Goal: Task Accomplishment & Management: Complete application form

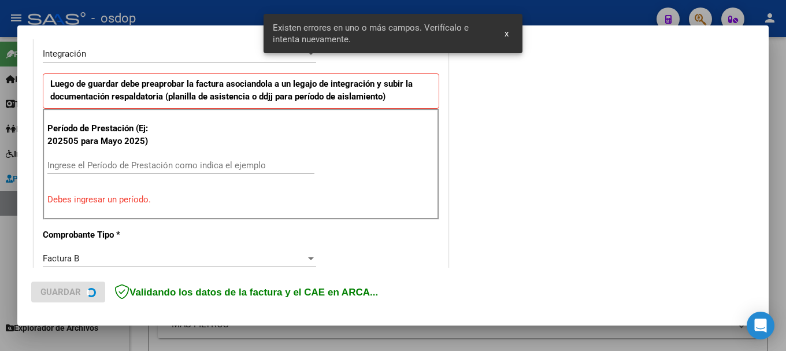
scroll to position [289, 0]
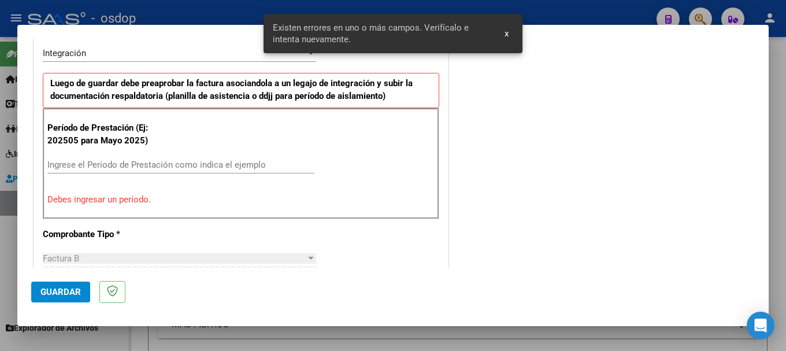
click at [125, 164] on input "Ingrese el Período de Prestación como indica el ejemplo" at bounding box center [180, 165] width 267 height 10
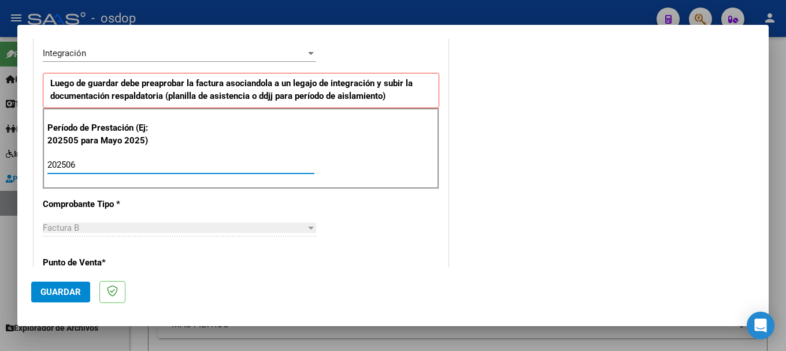
type input "202506"
click at [57, 292] on span "Guardar" at bounding box center [60, 292] width 40 height 10
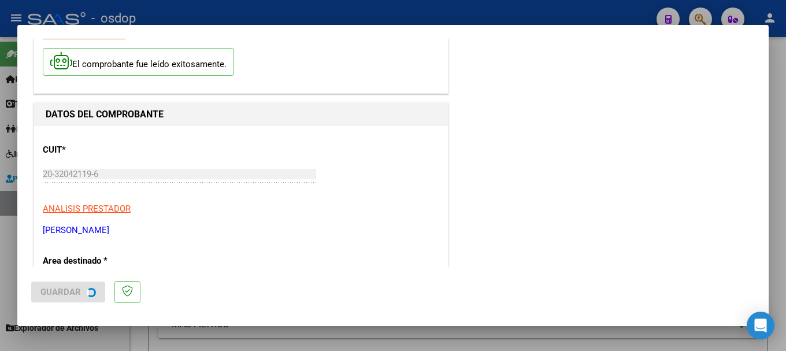
scroll to position [0, 0]
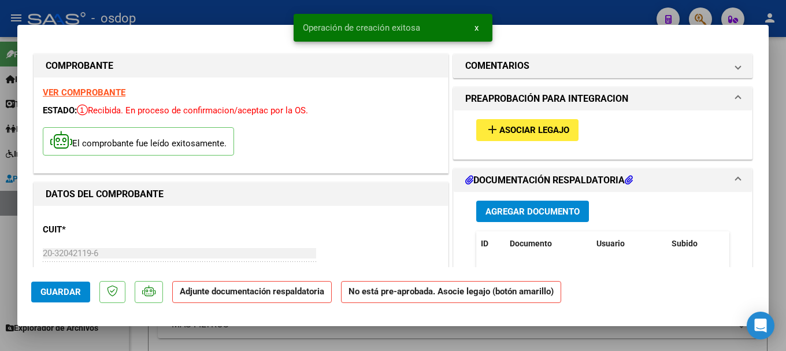
click at [528, 206] on span "Agregar Documento" at bounding box center [533, 211] width 94 height 10
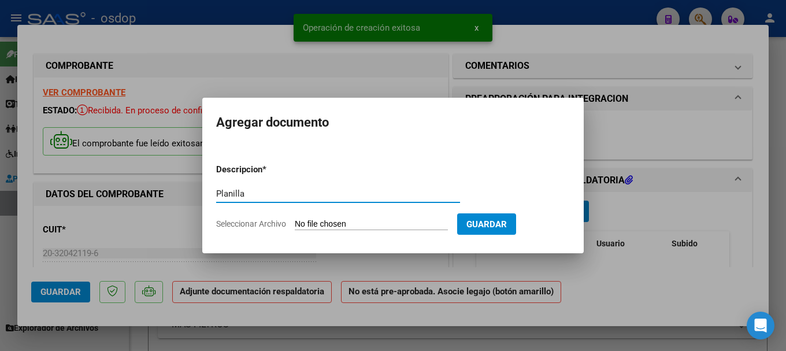
type input "Planilla"
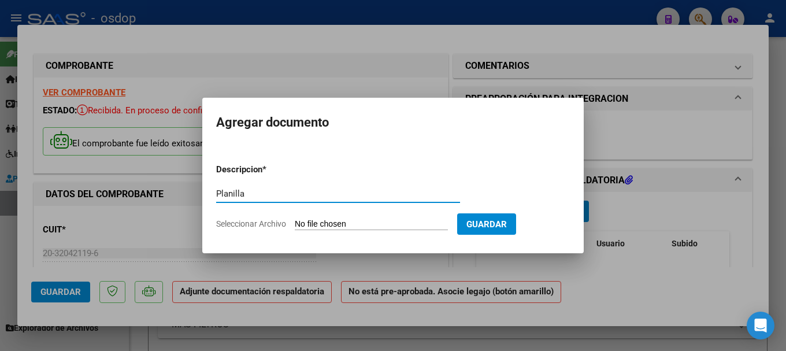
click at [347, 220] on input "Seleccionar Archivo" at bounding box center [371, 224] width 153 height 11
type input "C:\fakepath\planilla junio.pdf"
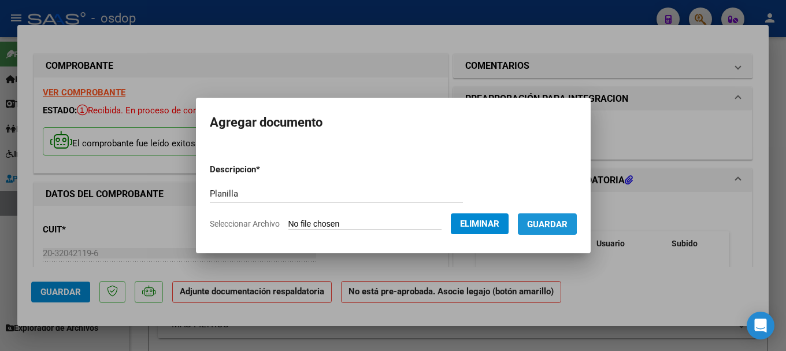
click at [557, 222] on span "Guardar" at bounding box center [547, 224] width 40 height 10
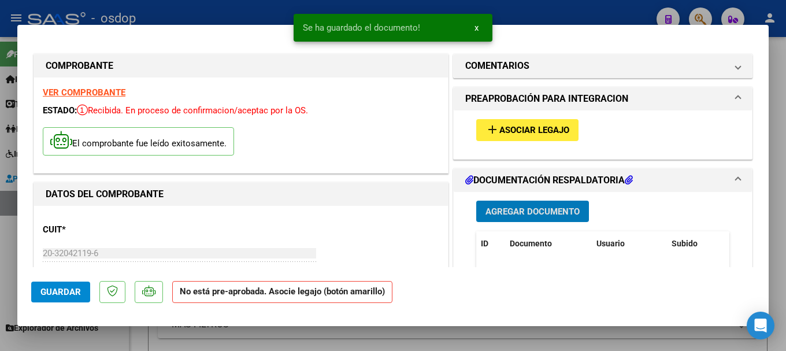
click at [520, 126] on span "Asociar Legajo" at bounding box center [535, 130] width 70 height 10
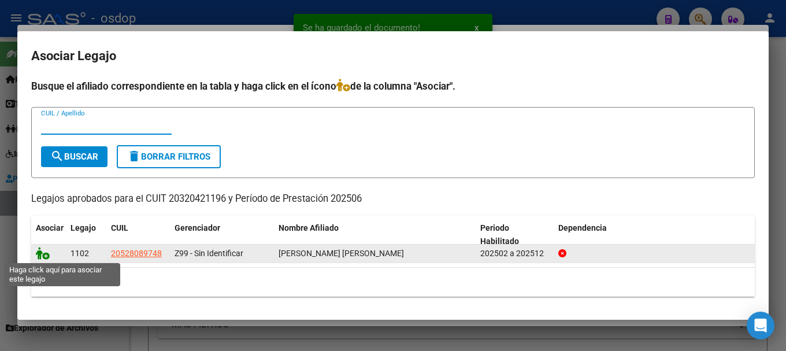
click at [43, 253] on icon at bounding box center [43, 253] width 14 height 13
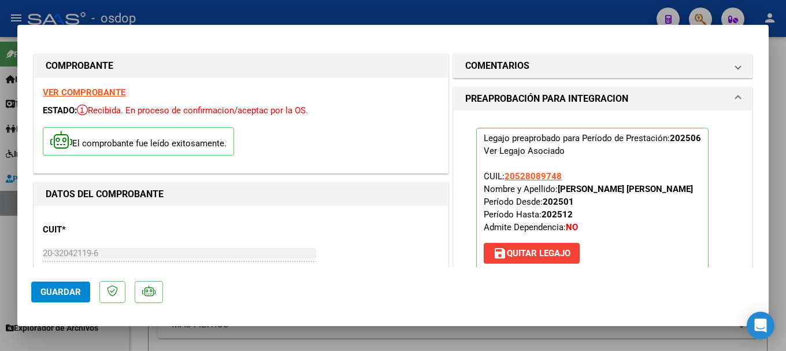
scroll to position [289, 0]
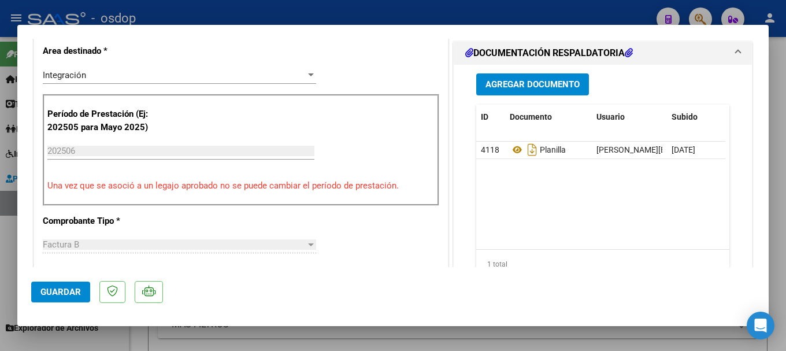
click at [64, 295] on span "Guardar" at bounding box center [60, 292] width 40 height 10
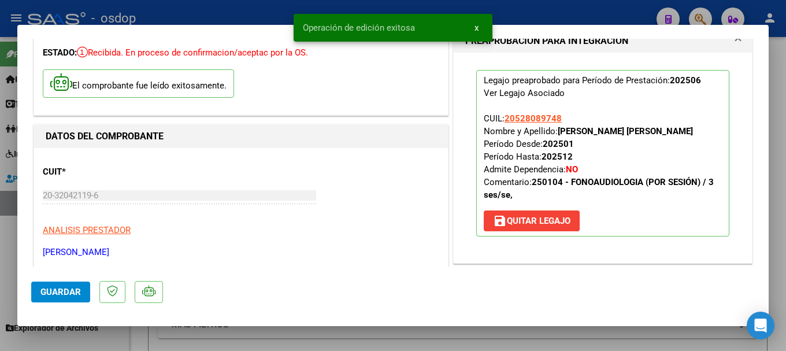
scroll to position [0, 0]
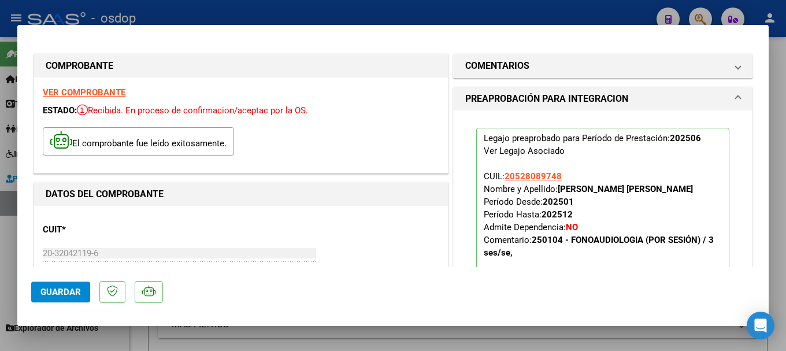
click at [209, 10] on div at bounding box center [393, 175] width 786 height 351
type input "$ 0,00"
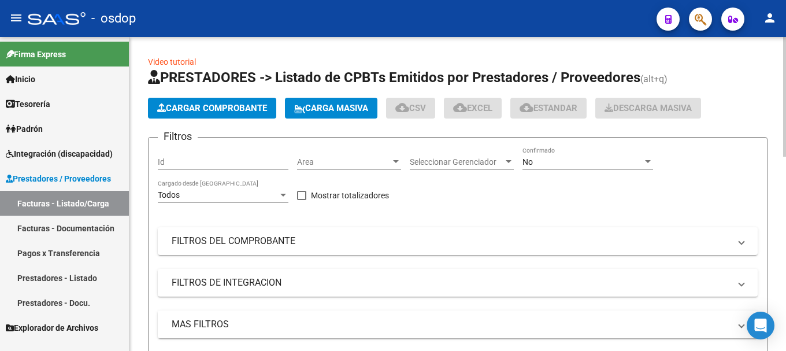
click at [199, 114] on button "Cargar Comprobante" at bounding box center [212, 108] width 128 height 21
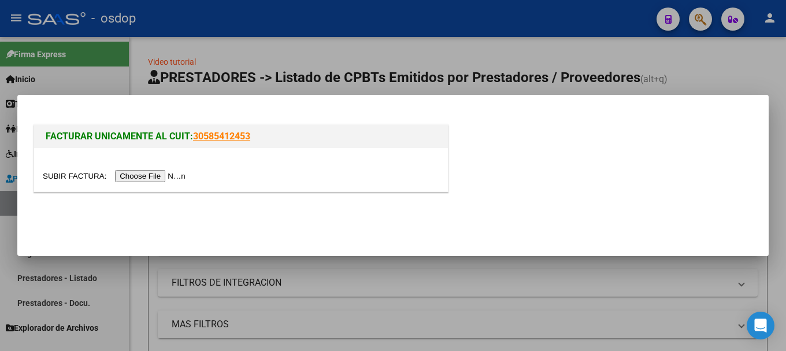
click at [162, 175] on input "file" at bounding box center [116, 176] width 146 height 12
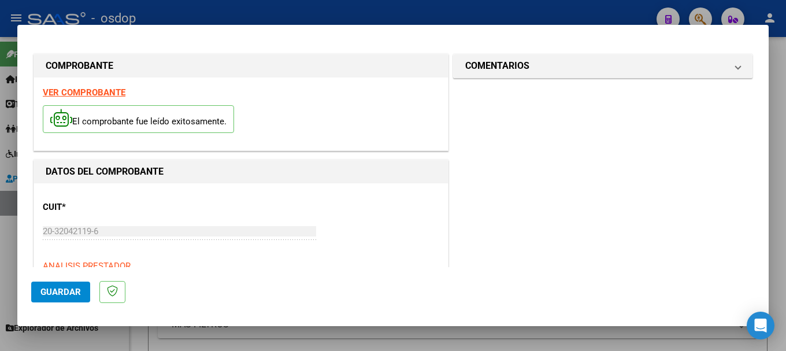
click at [86, 91] on strong "VER COMPROBANTE" at bounding box center [84, 92] width 83 height 10
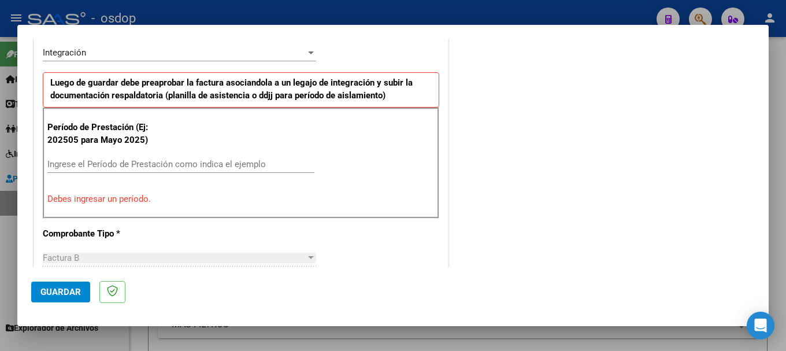
click at [97, 162] on input "Ingrese el Período de Prestación como indica el ejemplo" at bounding box center [180, 164] width 267 height 10
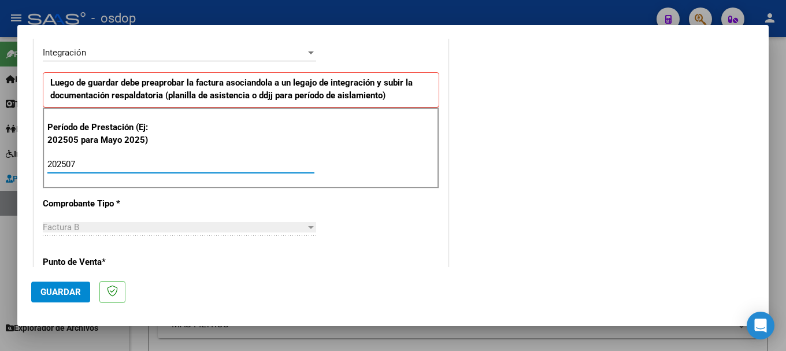
type input "202507"
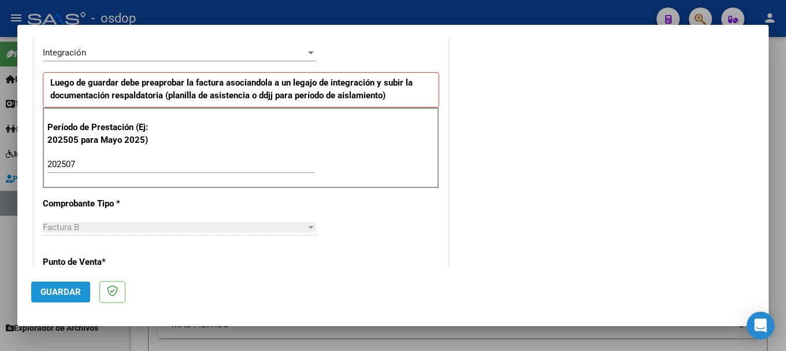
click at [58, 284] on button "Guardar" at bounding box center [60, 292] width 59 height 21
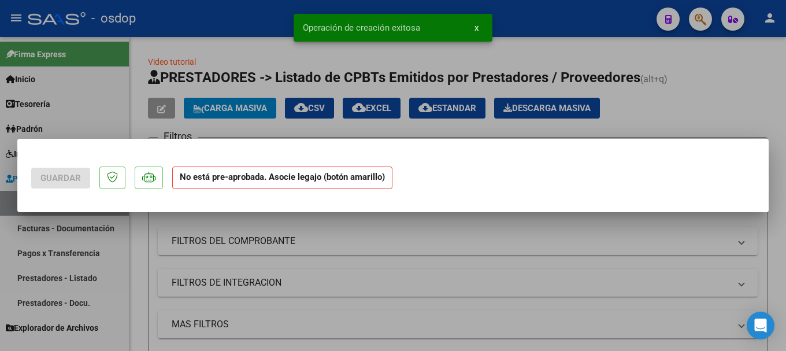
scroll to position [0, 0]
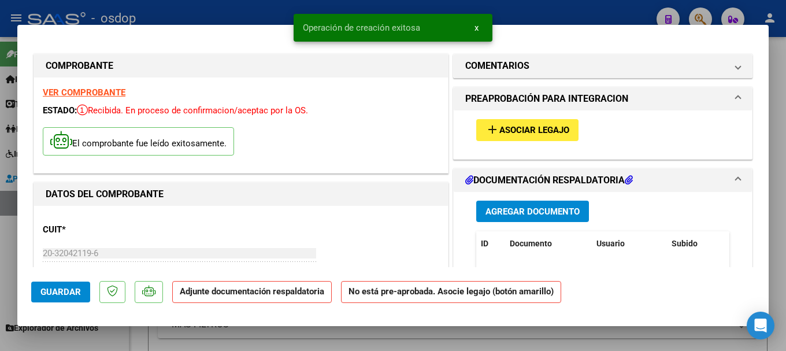
click at [519, 211] on span "Agregar Documento" at bounding box center [533, 211] width 94 height 10
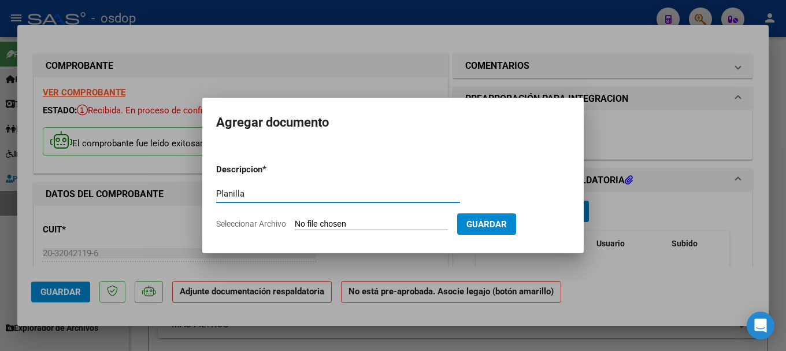
type input "Planilla"
click at [336, 227] on input "Seleccionar Archivo" at bounding box center [371, 224] width 153 height 11
type input "C:\fakepath\planilla julio.pdf"
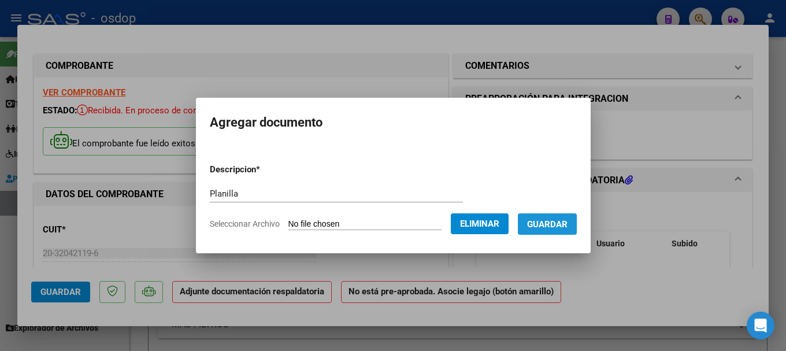
click at [561, 221] on span "Guardar" at bounding box center [547, 224] width 40 height 10
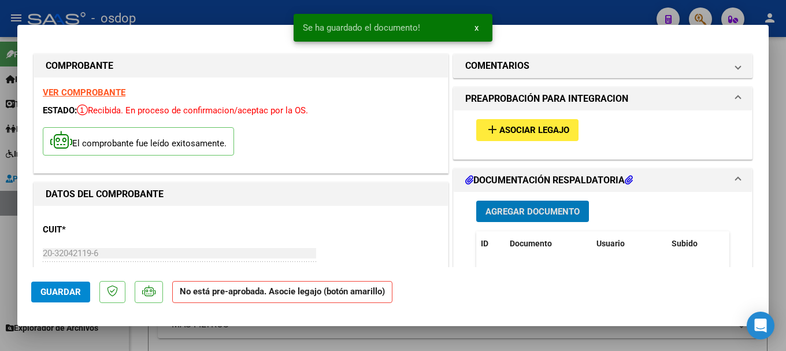
click at [531, 127] on span "Asociar Legajo" at bounding box center [535, 130] width 70 height 10
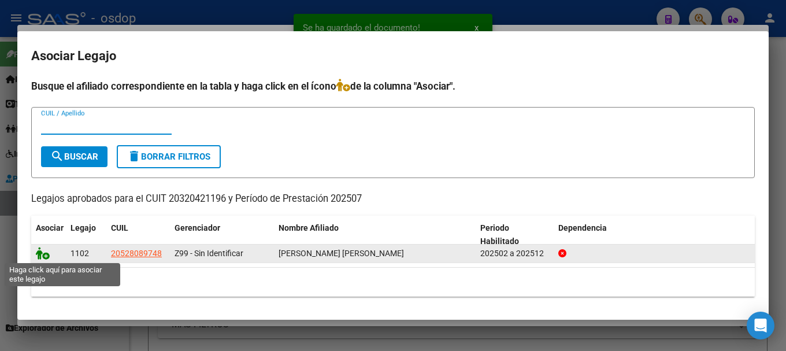
click at [41, 258] on icon at bounding box center [43, 253] width 14 height 13
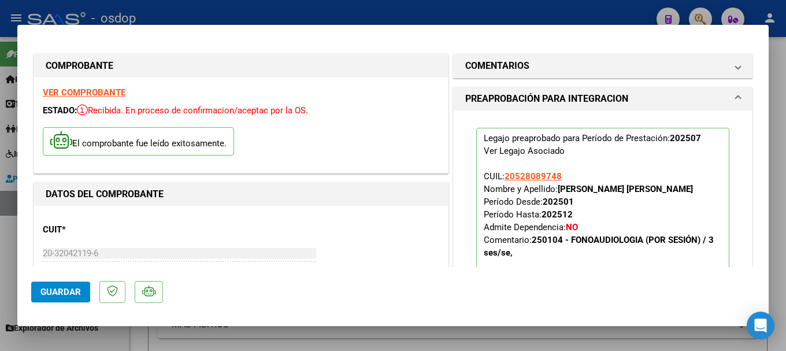
click at [52, 292] on span "Guardar" at bounding box center [60, 292] width 40 height 10
click at [270, 13] on div at bounding box center [393, 175] width 786 height 351
type input "$ 0,00"
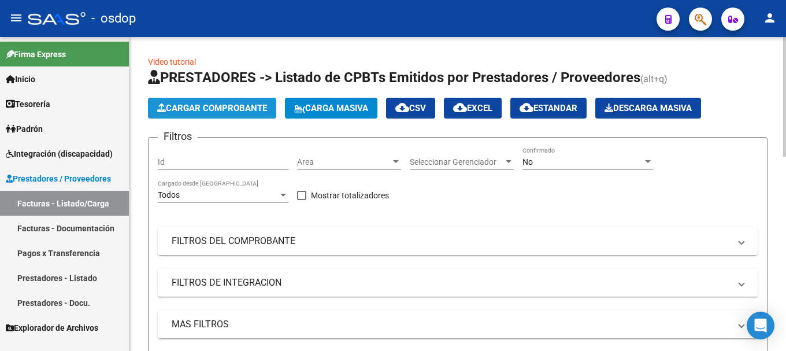
click at [232, 102] on button "Cargar Comprobante" at bounding box center [212, 108] width 128 height 21
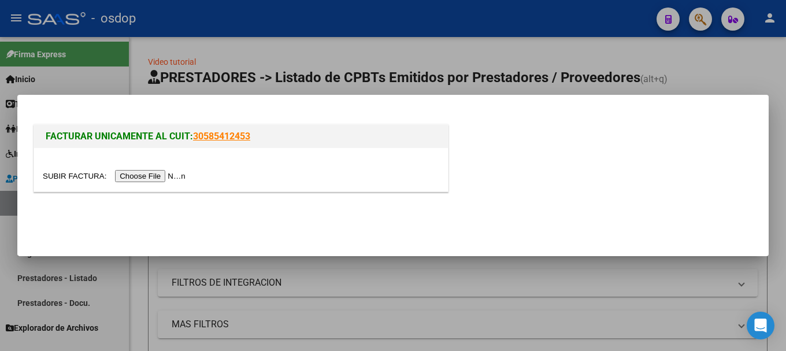
click at [156, 171] on input "file" at bounding box center [116, 176] width 146 height 12
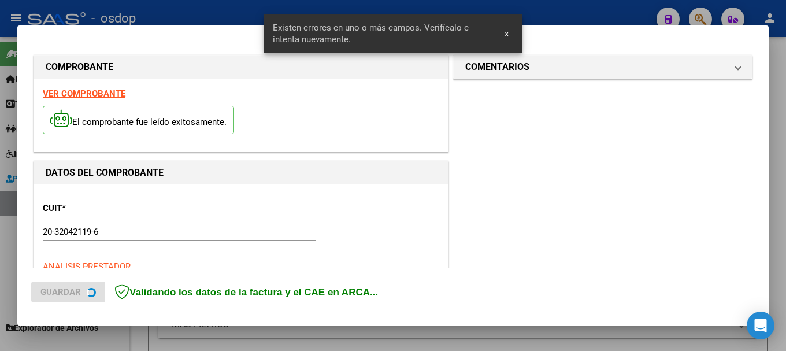
scroll to position [289, 0]
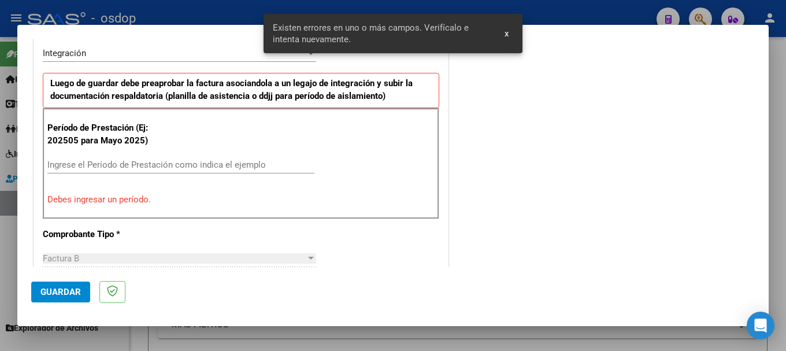
click at [108, 158] on div "Ingrese el Período de Prestación como indica el ejemplo" at bounding box center [180, 164] width 267 height 17
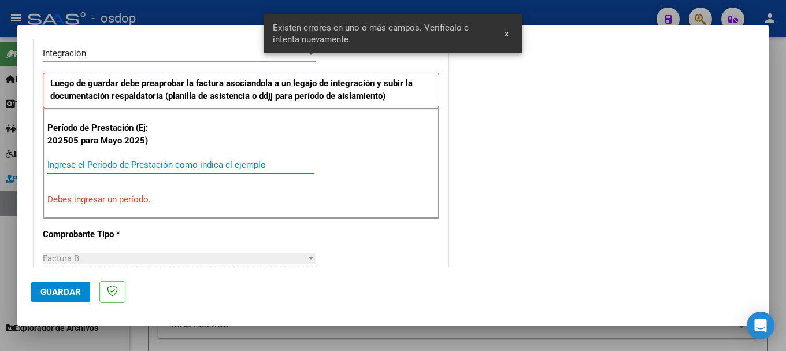
click at [111, 165] on input "Ingrese el Período de Prestación como indica el ejemplo" at bounding box center [180, 165] width 267 height 10
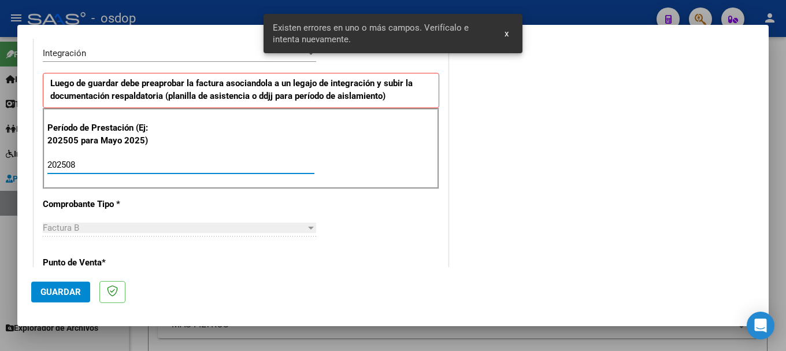
type input "202508"
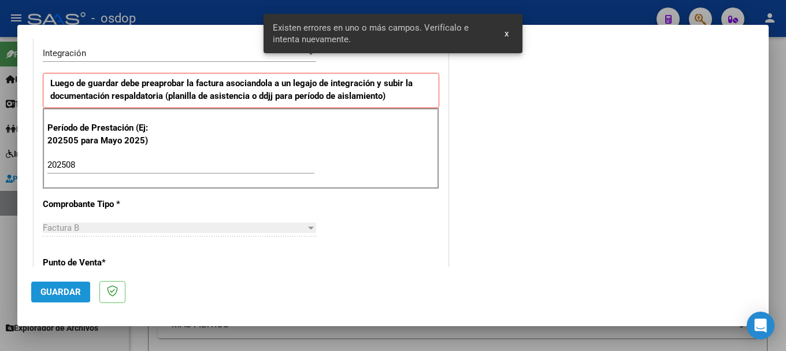
click at [61, 291] on span "Guardar" at bounding box center [60, 292] width 40 height 10
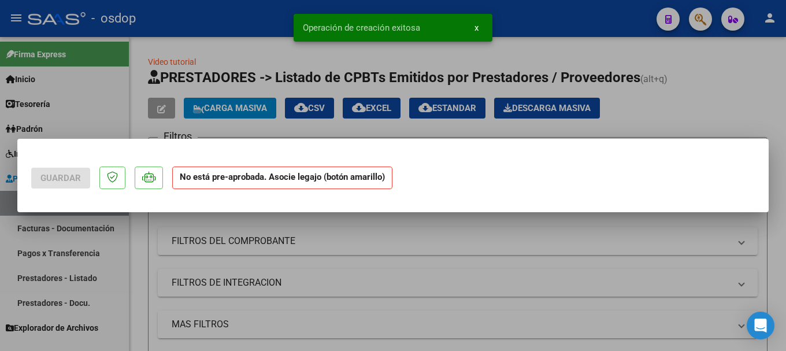
scroll to position [0, 0]
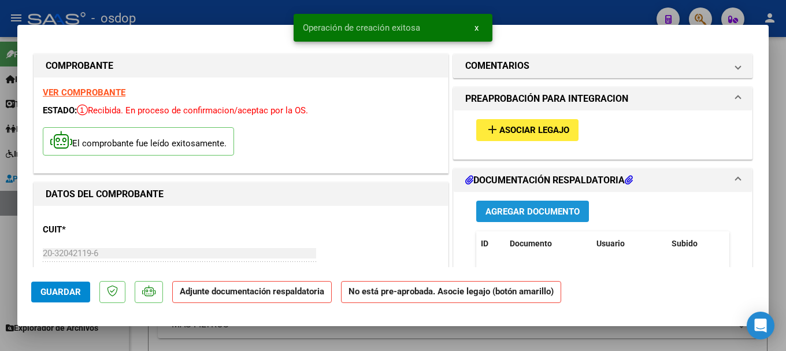
click at [533, 210] on span "Agregar Documento" at bounding box center [533, 211] width 94 height 10
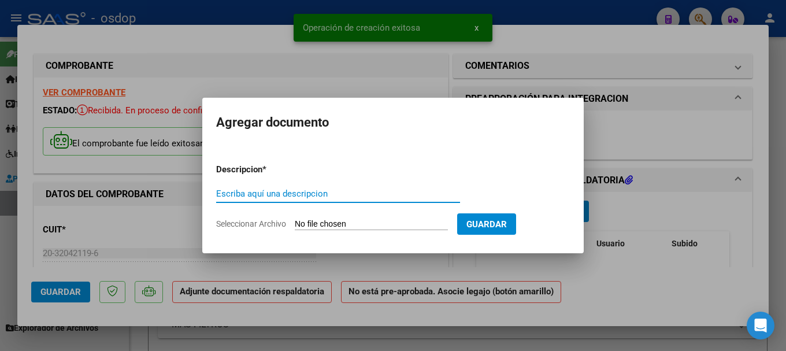
click at [256, 195] on input "Escriba aquí una descripcion" at bounding box center [338, 193] width 244 height 10
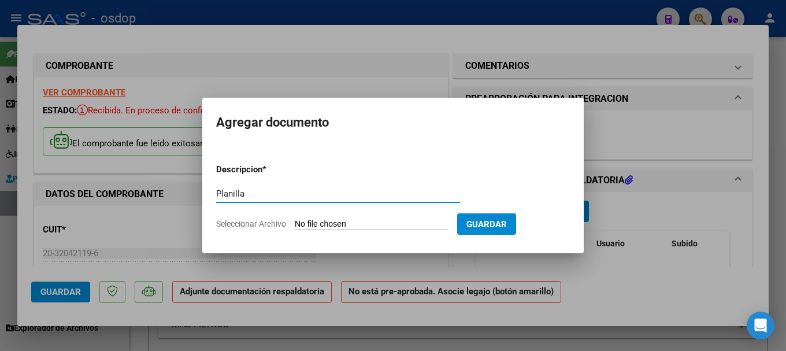
type input "Planilla"
click at [344, 224] on input "Seleccionar Archivo" at bounding box center [371, 224] width 153 height 11
type input "C:\fakepath\planilla agosto.pdf"
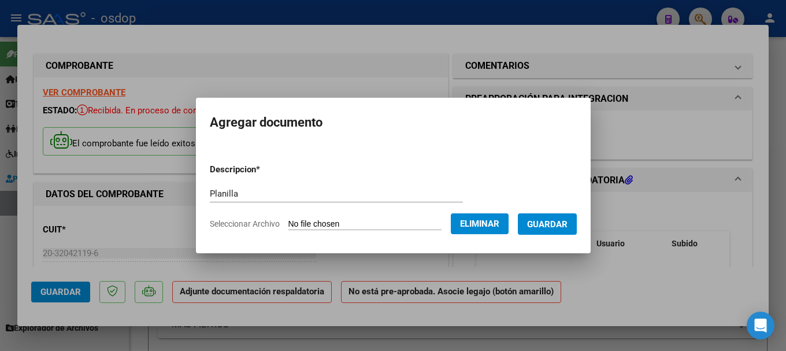
click at [559, 232] on button "Guardar" at bounding box center [547, 223] width 59 height 21
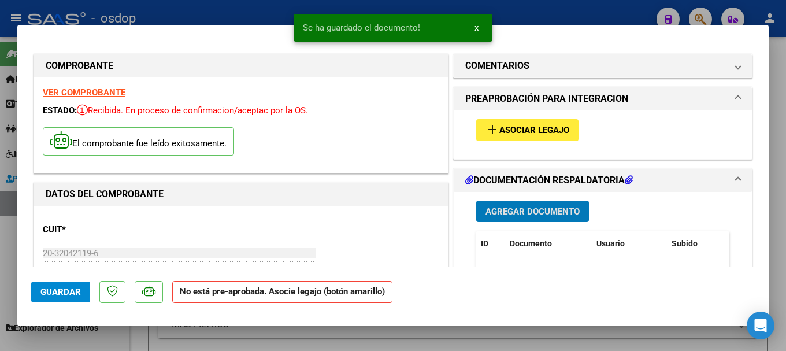
click at [534, 132] on span "Asociar Legajo" at bounding box center [535, 130] width 70 height 10
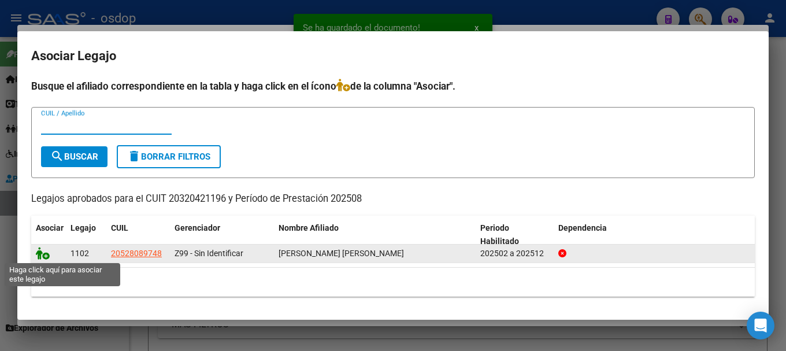
click at [40, 253] on icon at bounding box center [43, 253] width 14 height 13
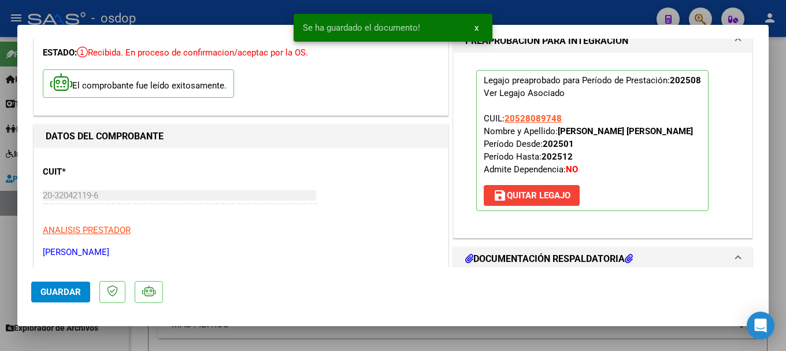
scroll to position [173, 0]
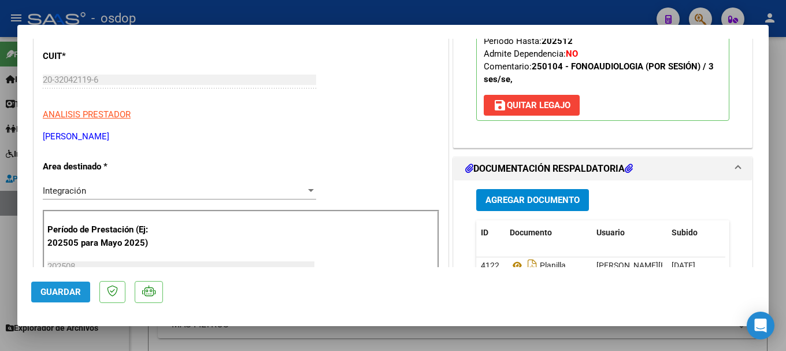
click at [71, 287] on span "Guardar" at bounding box center [60, 292] width 40 height 10
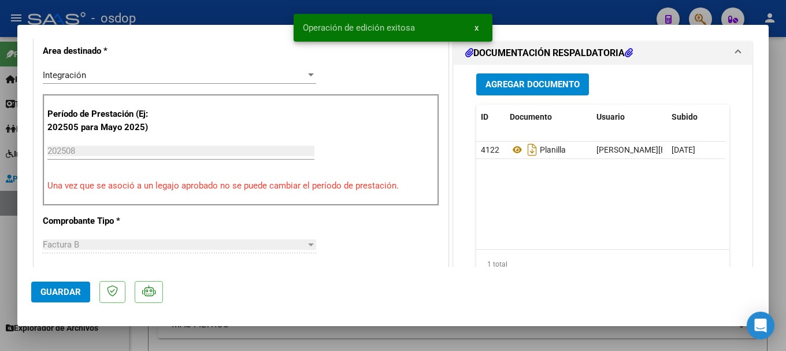
scroll to position [347, 0]
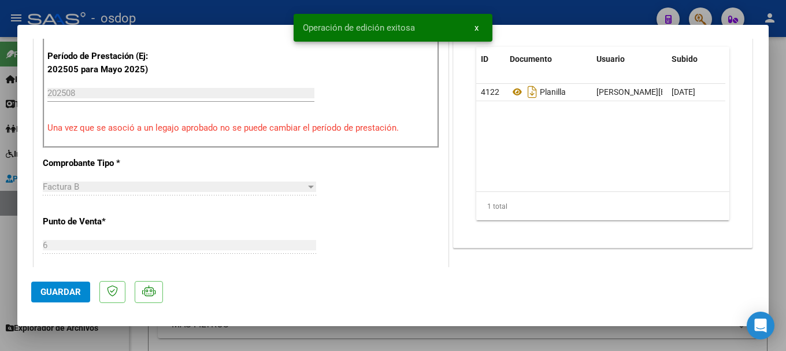
click at [56, 295] on span "Guardar" at bounding box center [60, 292] width 40 height 10
click at [225, 14] on div at bounding box center [393, 175] width 786 height 351
type input "$ 0,00"
